Goal: Obtain resource: Obtain resource

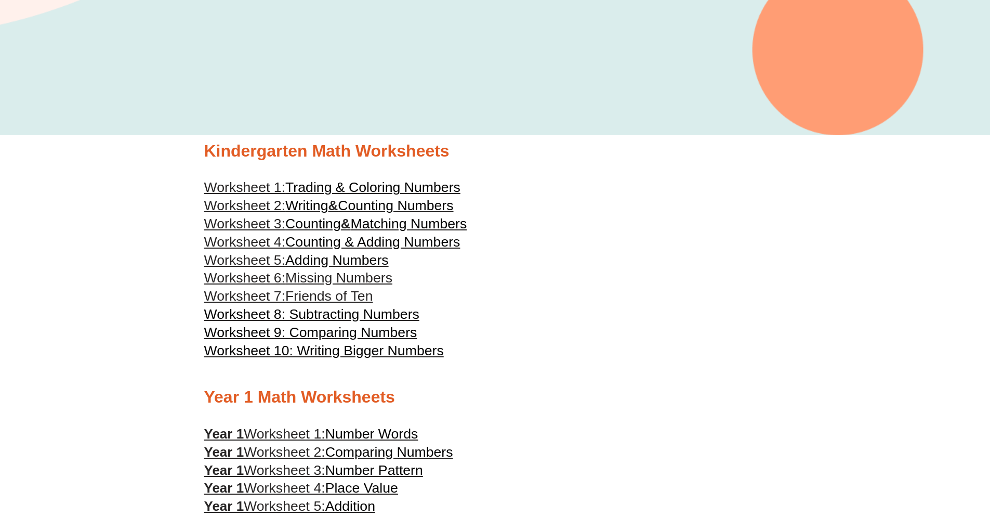
scroll to position [281, 0]
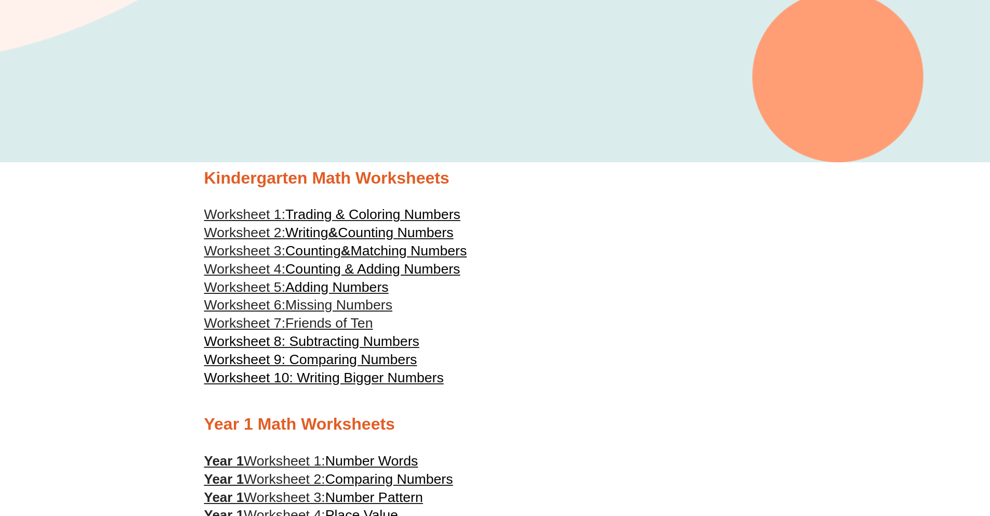
click at [324, 211] on span "Trading & Coloring Numbers" at bounding box center [372, 214] width 175 height 16
click at [700, 280] on h3 "Worksheet 5: Adding Numbers" at bounding box center [495, 288] width 582 height 18
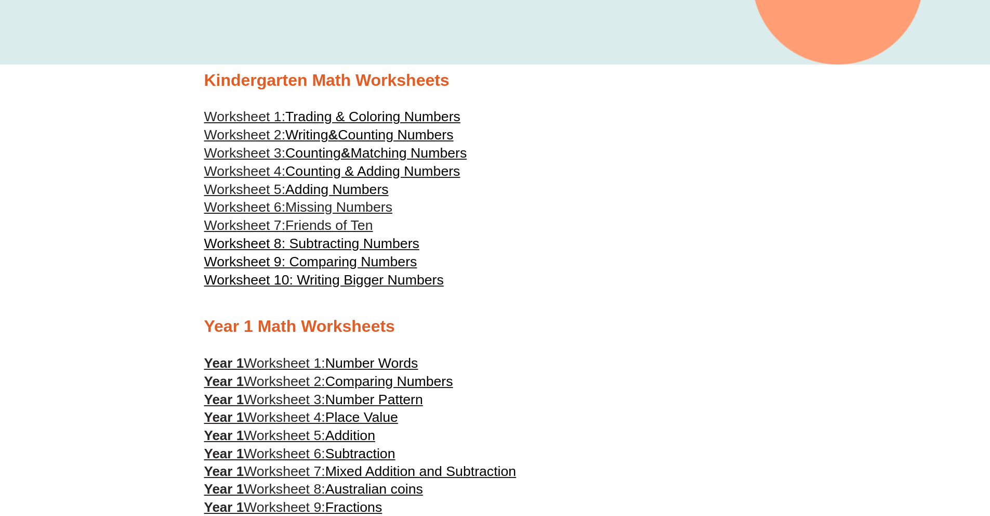
scroll to position [500, 0]
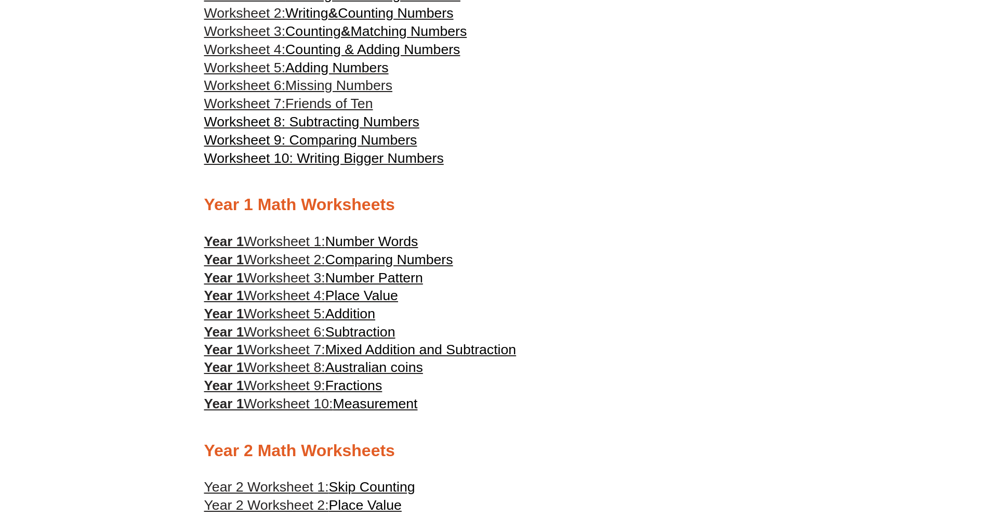
click at [395, 236] on span "Number Words" at bounding box center [371, 241] width 93 height 16
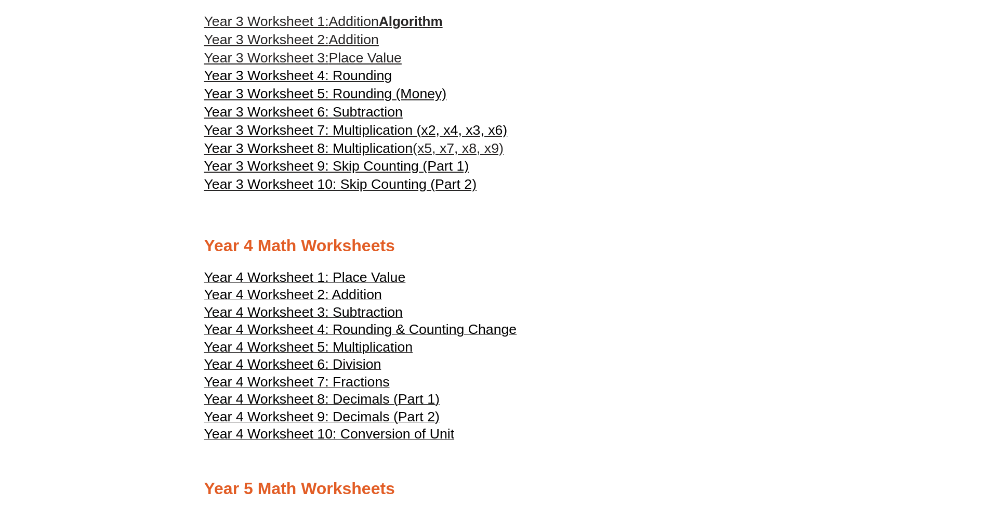
scroll to position [1309, 0]
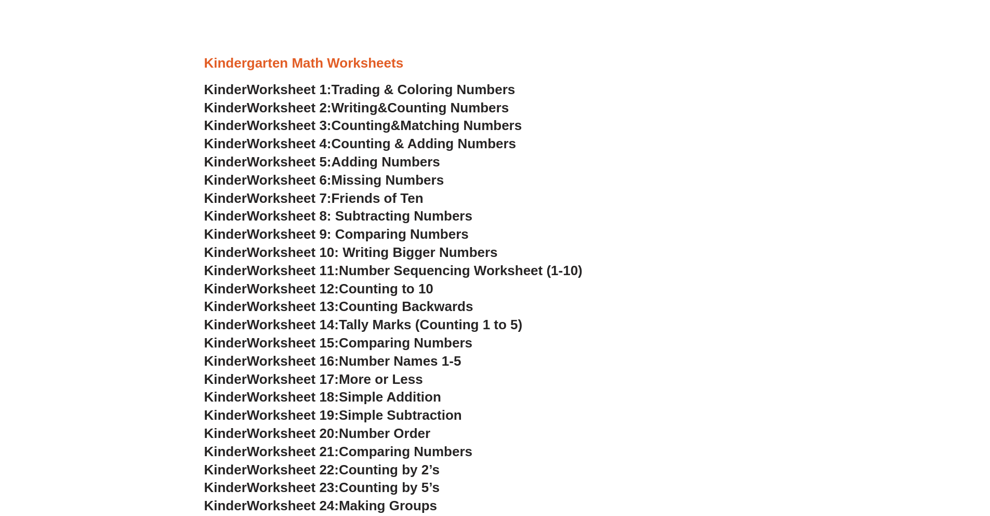
scroll to position [462, 0]
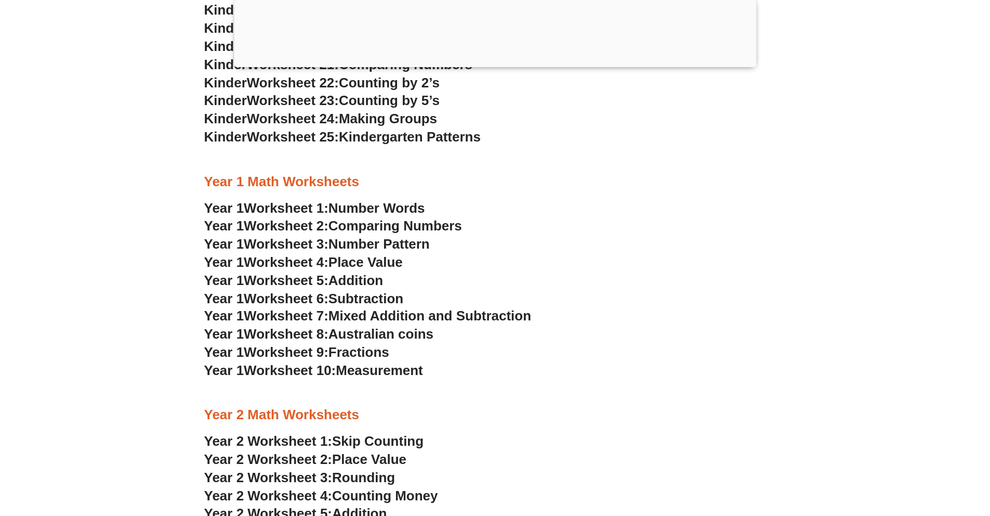
scroll to position [459, 0]
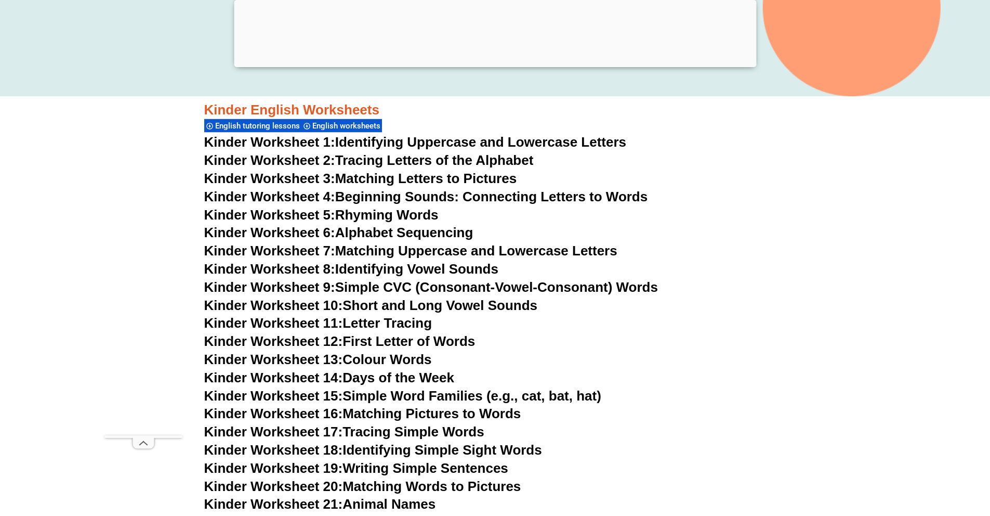
click at [423, 178] on link "Kinder Worksheet 3: Matching Letters to Pictures" at bounding box center [360, 178] width 313 height 16
